Goal: Task Accomplishment & Management: Use online tool/utility

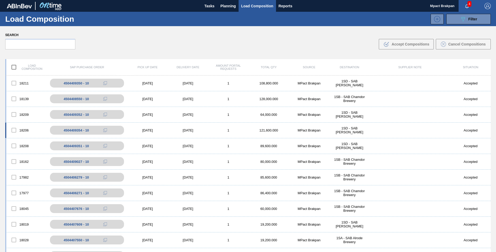
click at [142, 129] on div "[DATE]" at bounding box center [147, 130] width 40 height 4
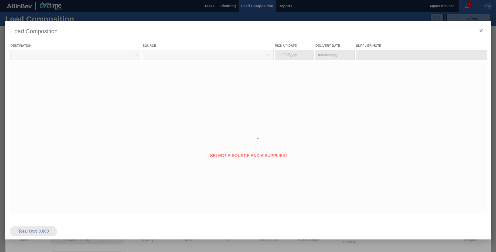
type Date "[DATE]"
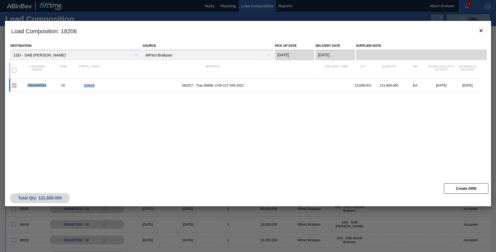
drag, startPoint x: 47, startPoint y: 85, endPoint x: 28, endPoint y: 84, distance: 19.6
click at [28, 84] on div "4504409354" at bounding box center [37, 85] width 26 height 4
drag, startPoint x: 28, startPoint y: 84, endPoint x: 31, endPoint y: 84, distance: 3.7
copy div "4504409354"
click at [482, 31] on icon "botão de ícone" at bounding box center [480, 30] width 3 height 3
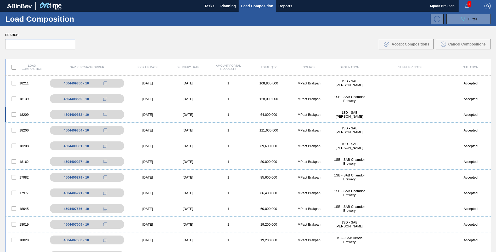
click at [145, 116] on div "[DATE]" at bounding box center [147, 115] width 40 height 4
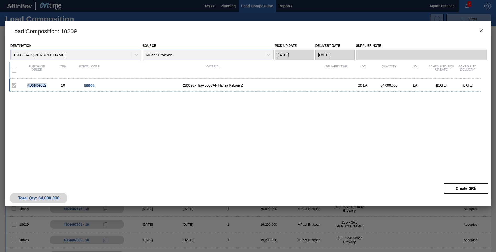
drag, startPoint x: 46, startPoint y: 86, endPoint x: 27, endPoint y: 87, distance: 18.3
click at [27, 87] on div "4504409352" at bounding box center [37, 85] width 26 height 4
drag, startPoint x: 27, startPoint y: 87, endPoint x: 33, endPoint y: 85, distance: 6.1
copy div "4504409352"
click at [482, 30] on icon "botão de ícone" at bounding box center [481, 30] width 6 height 6
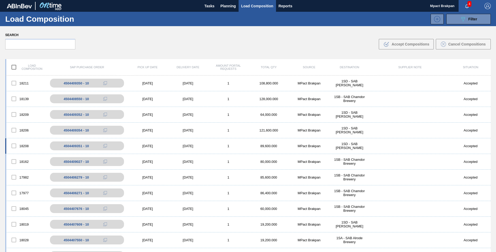
click at [151, 146] on div "[DATE]" at bounding box center [147, 146] width 40 height 4
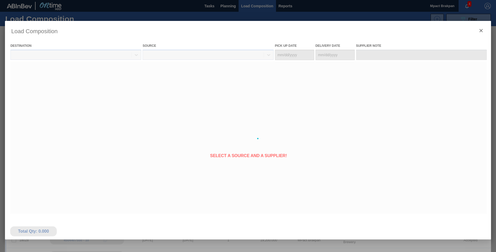
type Date "[DATE]"
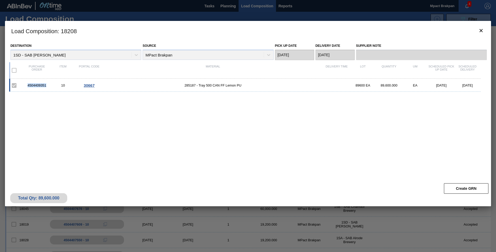
drag, startPoint x: 47, startPoint y: 86, endPoint x: 28, endPoint y: 87, distance: 18.6
click at [28, 87] on div "4504409351" at bounding box center [37, 85] width 26 height 4
drag, startPoint x: 28, startPoint y: 87, endPoint x: 31, endPoint y: 84, distance: 3.3
copy div "4504409351"
click at [480, 31] on icon "botão de ícone" at bounding box center [480, 30] width 3 height 3
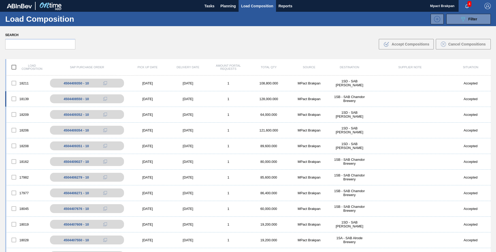
click at [144, 98] on div "[DATE]" at bounding box center [147, 99] width 40 height 4
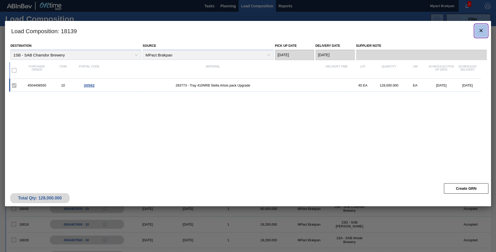
click at [483, 31] on icon "botão de ícone" at bounding box center [481, 30] width 6 height 6
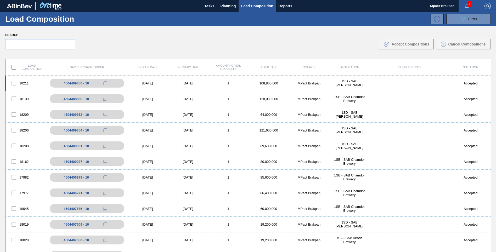
click at [155, 82] on div "[DATE]" at bounding box center [147, 83] width 40 height 4
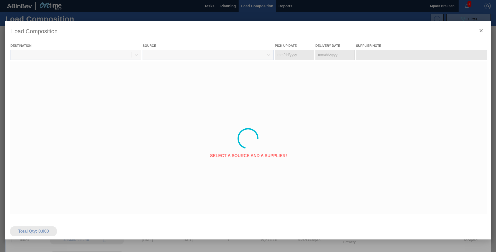
type Date "[DATE]"
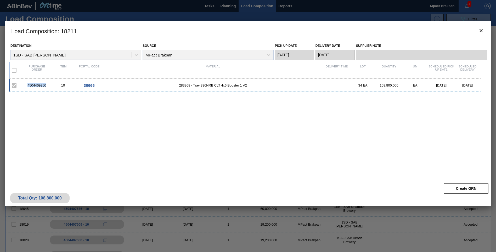
drag, startPoint x: 47, startPoint y: 85, endPoint x: 28, endPoint y: 86, distance: 19.1
click at [28, 86] on div "4504409350" at bounding box center [37, 85] width 26 height 4
drag, startPoint x: 28, startPoint y: 86, endPoint x: 35, endPoint y: 85, distance: 7.1
copy div "4504409350"
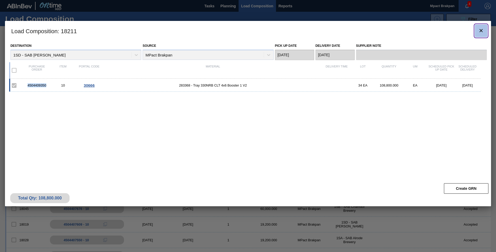
click at [480, 31] on icon "botão de ícone" at bounding box center [481, 30] width 6 height 6
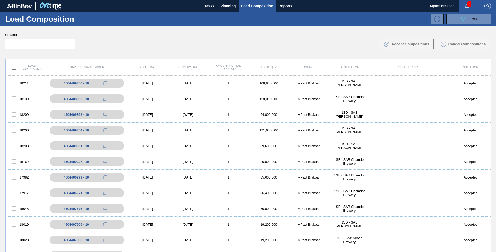
click at [468, 5] on span "4" at bounding box center [469, 4] width 4 height 6
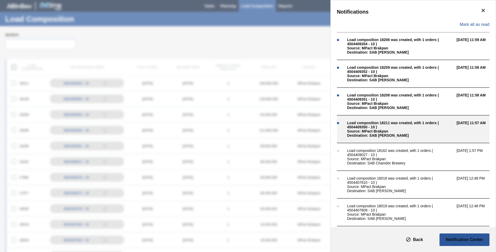
click at [359, 129] on div "Source: MPact Brakpan" at bounding box center [400, 131] width 107 height 4
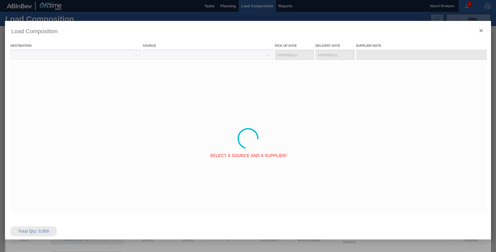
type Date "[DATE]"
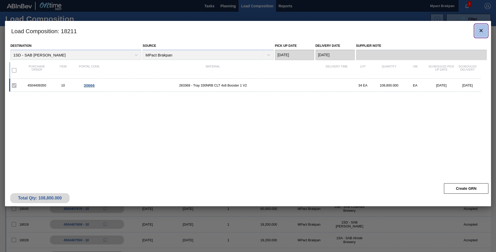
click at [482, 31] on icon "botão de ícone" at bounding box center [480, 30] width 3 height 3
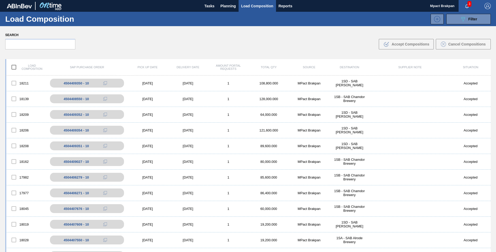
click at [469, 2] on span "3" at bounding box center [469, 4] width 4 height 6
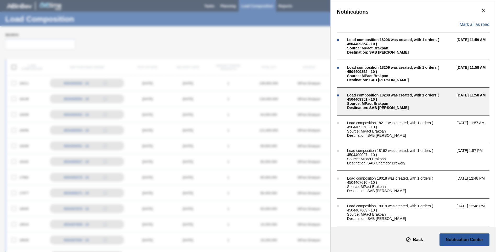
click at [366, 100] on div "Load composition 18208 was created, with 1 orders ( 4504409351 - 10 )" at bounding box center [400, 97] width 107 height 8
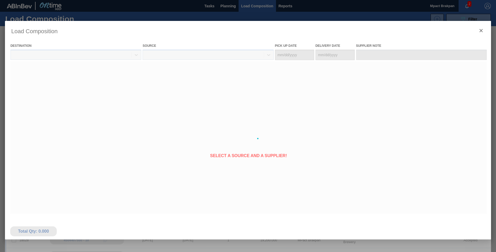
type Date "[DATE]"
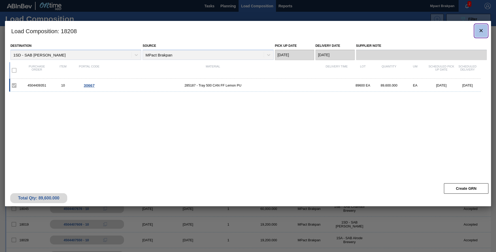
click at [484, 31] on button "botão de ícone" at bounding box center [481, 31] width 13 height 13
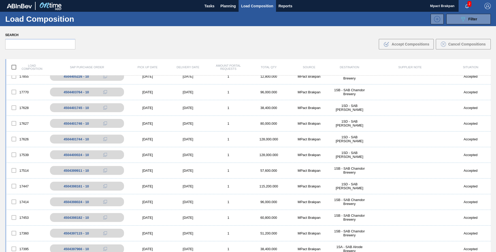
scroll to position [528, 0]
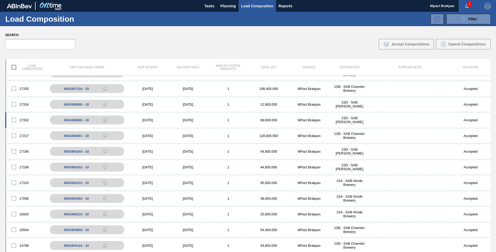
click at [489, 115] on div "17332 4504396606 - 10 06/28/2025 06/29/2025 1 89,600.000 MPact Brakpan 1SD - SA…" at bounding box center [247, 120] width 485 height 16
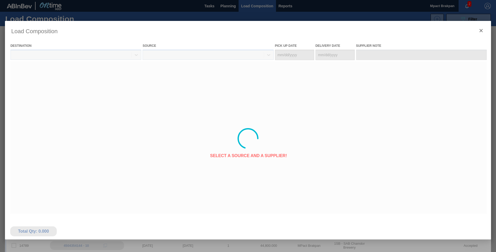
type Date "[DATE]"
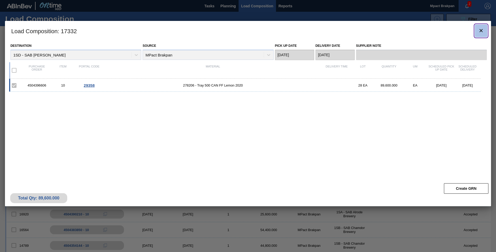
click at [481, 30] on icon "botão de ícone" at bounding box center [480, 30] width 3 height 3
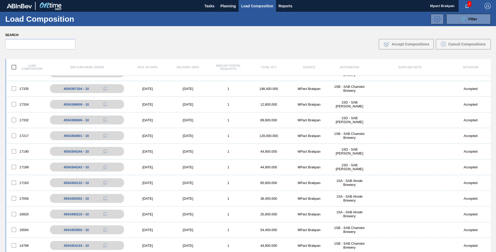
click at [468, 5] on span "2" at bounding box center [469, 4] width 4 height 6
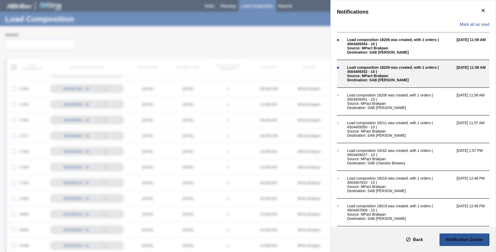
click at [368, 75] on div "Source: MPact Brakpan" at bounding box center [400, 76] width 107 height 4
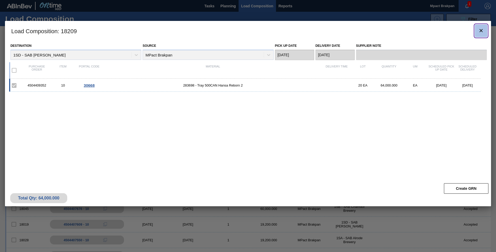
click at [482, 31] on icon "botão de ícone" at bounding box center [481, 30] width 6 height 6
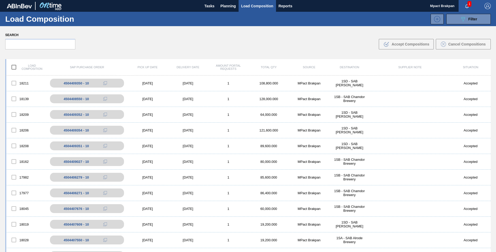
click at [469, 5] on span "1" at bounding box center [469, 4] width 4 height 6
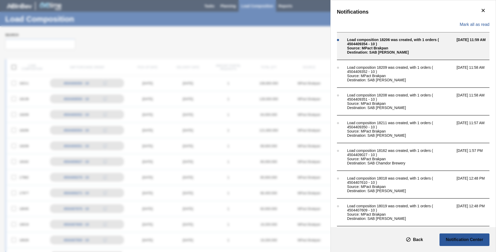
click at [380, 44] on div "Load composition 18206 was created, with 1 orders ( 4504409354 - 10 )" at bounding box center [400, 42] width 107 height 8
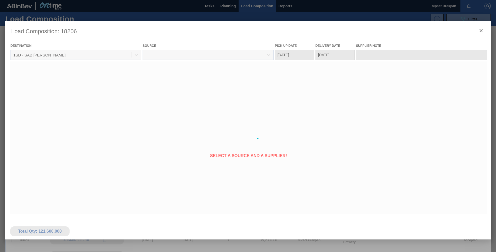
type Date "[DATE]"
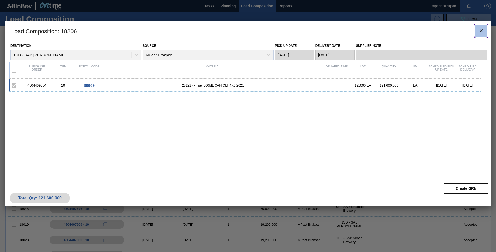
click at [482, 30] on icon "botão de ícone" at bounding box center [481, 30] width 6 height 6
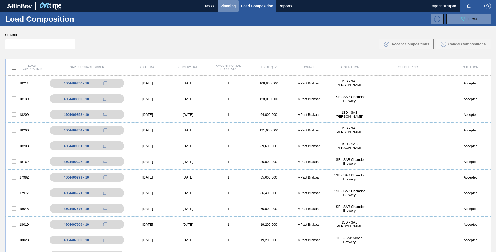
click at [226, 6] on span "Planning" at bounding box center [227, 6] width 15 height 6
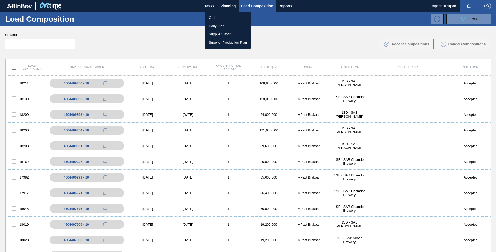
click at [214, 15] on li "Orders" at bounding box center [228, 18] width 47 height 8
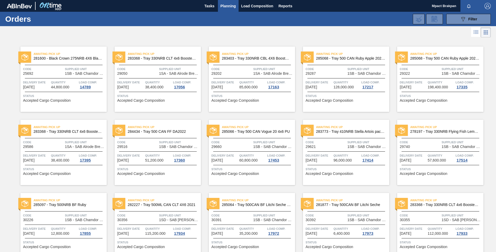
scroll to position [221, 0]
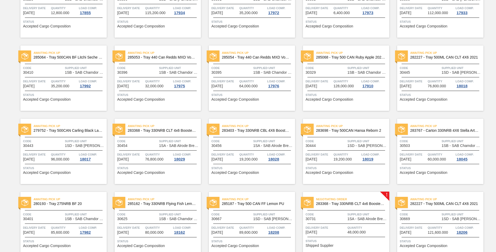
click at [356, 215] on span "Supplied Unit" at bounding box center [367, 214] width 41 height 5
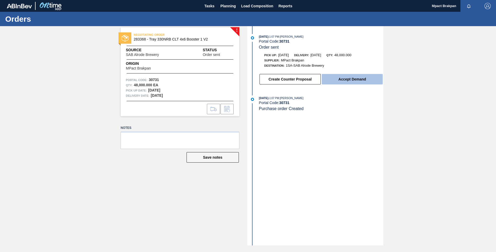
click at [351, 80] on button "Accept Demand" at bounding box center [352, 79] width 61 height 10
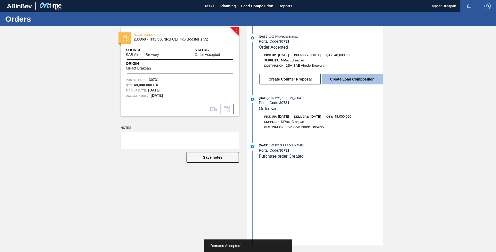
click at [350, 77] on button "Create Load Composition" at bounding box center [352, 79] width 61 height 10
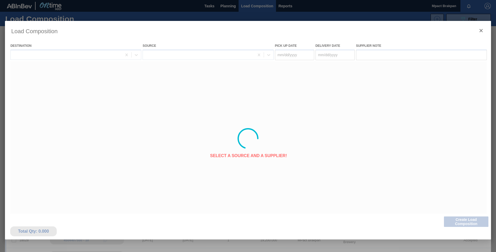
type Date "[DATE]"
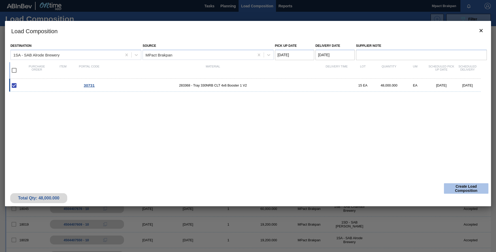
click at [461, 187] on button "Create Load Composition" at bounding box center [466, 188] width 44 height 10
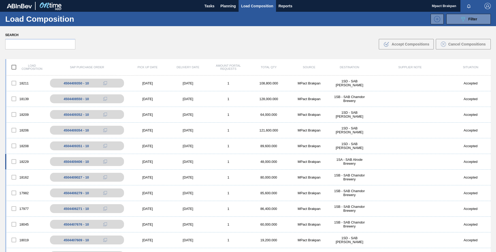
click at [155, 161] on div "[DATE]" at bounding box center [147, 162] width 40 height 4
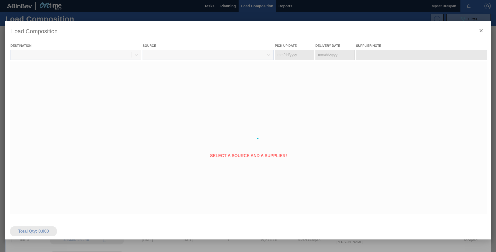
type Date "[DATE]"
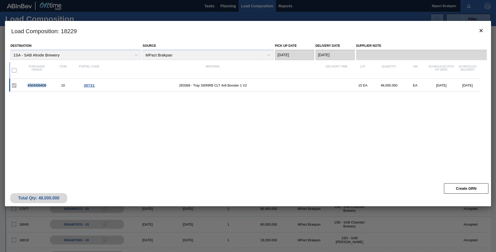
drag, startPoint x: 47, startPoint y: 86, endPoint x: 26, endPoint y: 87, distance: 20.9
click at [26, 87] on div "4504409406" at bounding box center [37, 85] width 26 height 4
drag, startPoint x: 26, startPoint y: 87, endPoint x: 37, endPoint y: 84, distance: 11.5
copy div "4504409406"
click at [178, 139] on div "4504409406 10 30731 283368 - Tray 330NRB CLT 4x6 Booster 1 V2 15 EA 48,000.000 …" at bounding box center [247, 127] width 476 height 96
